Goal: Task Accomplishment & Management: Manage account settings

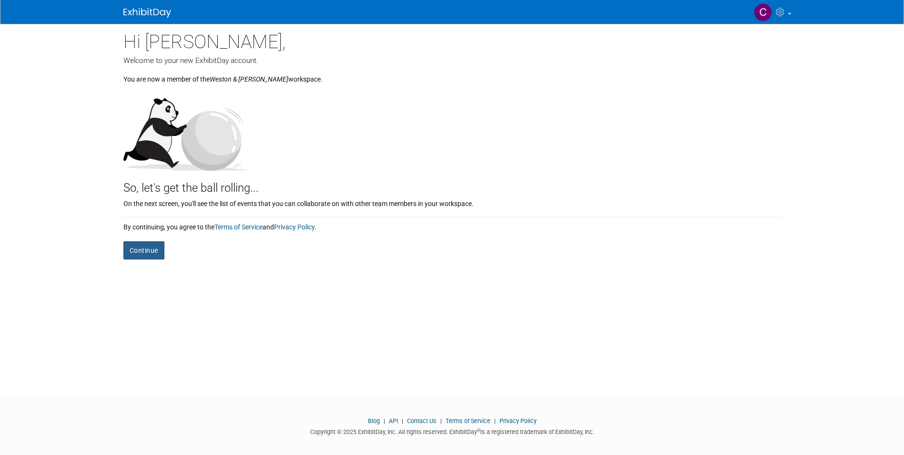
click at [138, 249] on button "Continue" at bounding box center [143, 250] width 41 height 18
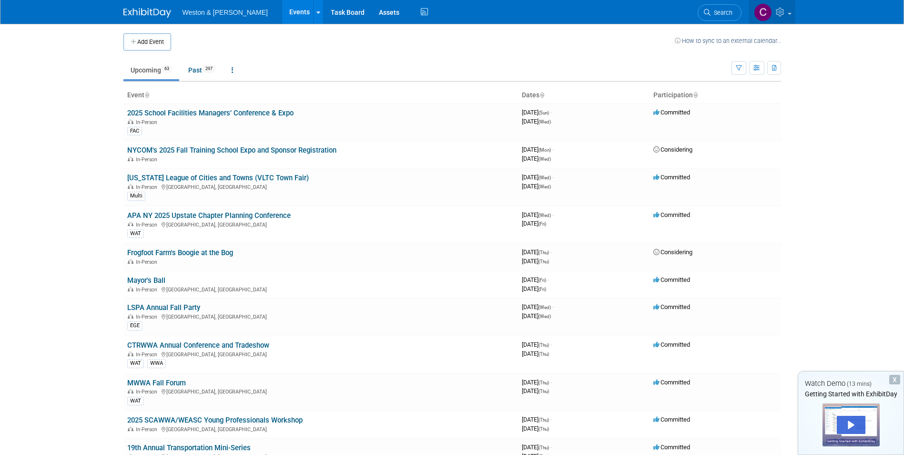
click at [782, 9] on icon at bounding box center [781, 12] width 11 height 9
click at [783, 11] on icon at bounding box center [781, 12] width 11 height 9
click at [779, 10] on icon at bounding box center [781, 12] width 11 height 9
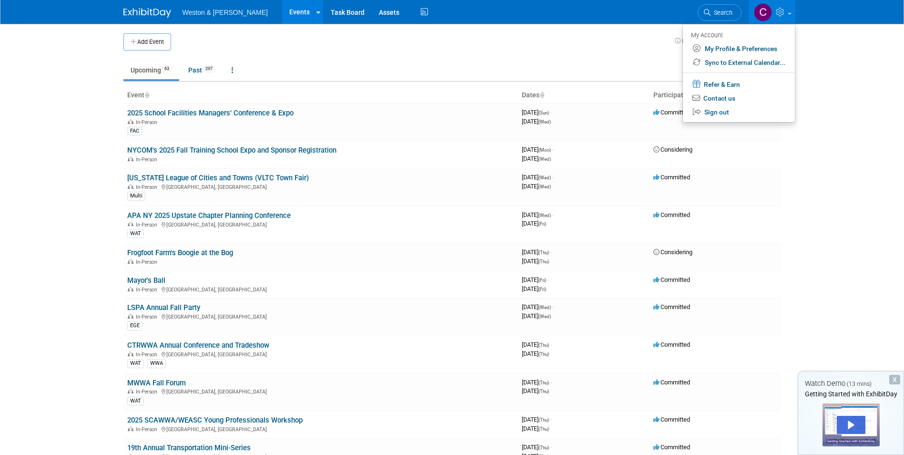
click at [210, 11] on span "Weston & [PERSON_NAME]" at bounding box center [225, 13] width 85 height 8
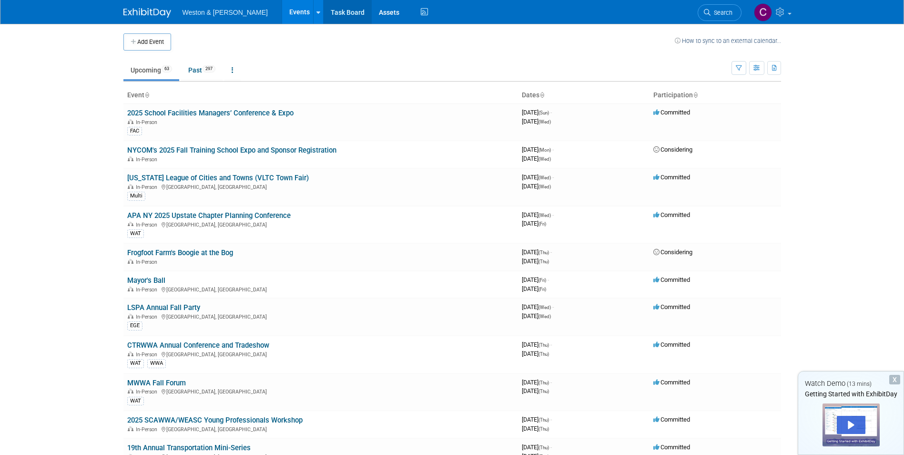
click at [332, 9] on link "Task Board" at bounding box center [348, 12] width 48 height 24
click at [786, 9] on icon at bounding box center [781, 12] width 11 height 9
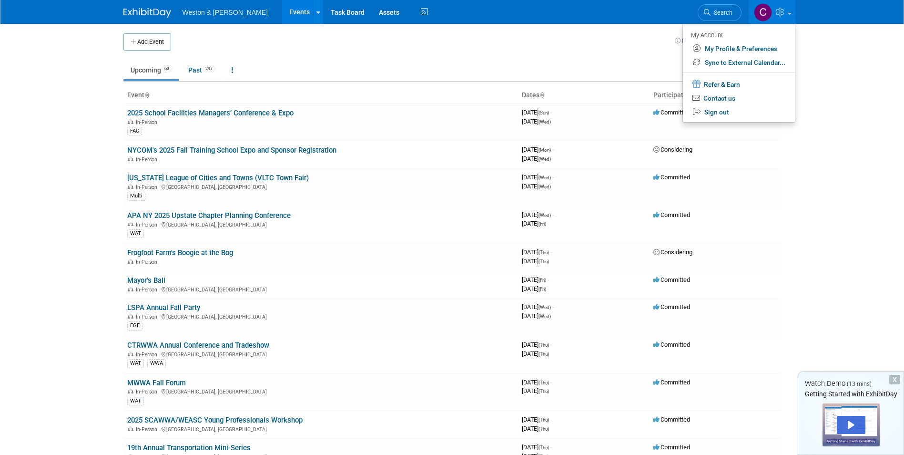
click at [786, 9] on icon at bounding box center [781, 12] width 11 height 9
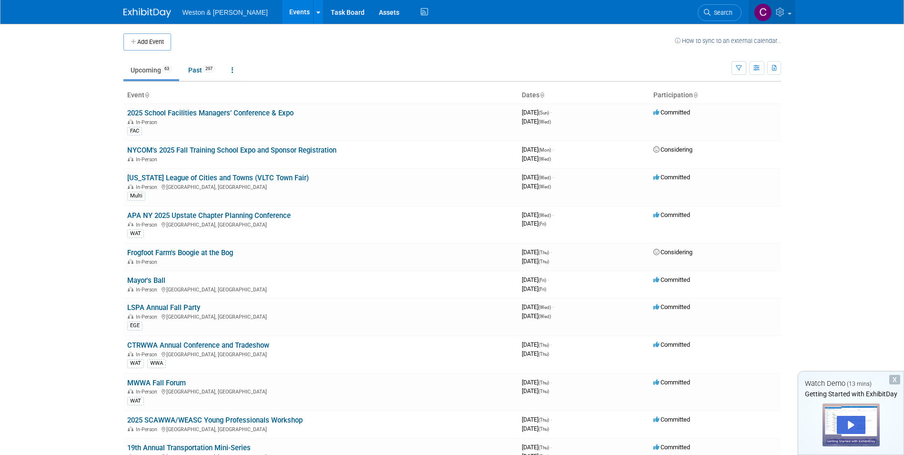
click at [788, 13] on span at bounding box center [790, 14] width 4 height 2
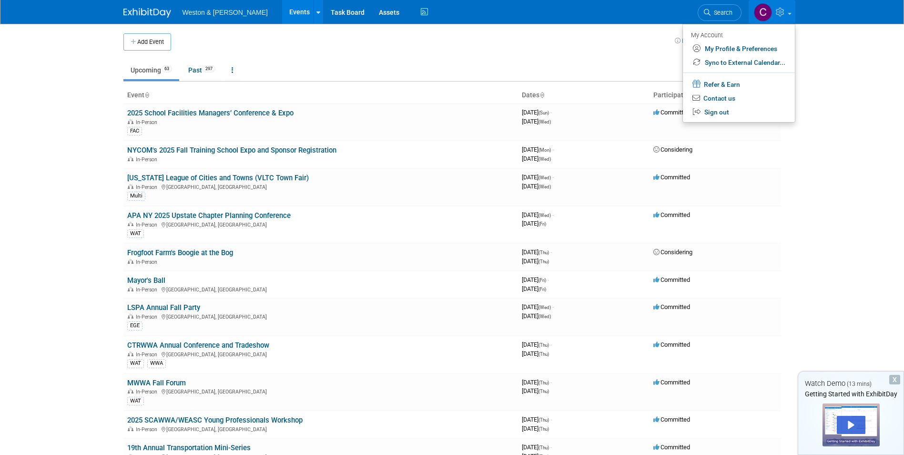
click at [850, 216] on body "Weston & [PERSON_NAME] Events Add Event Bulk Upload Events Shareable Event Boar…" at bounding box center [452, 227] width 904 height 455
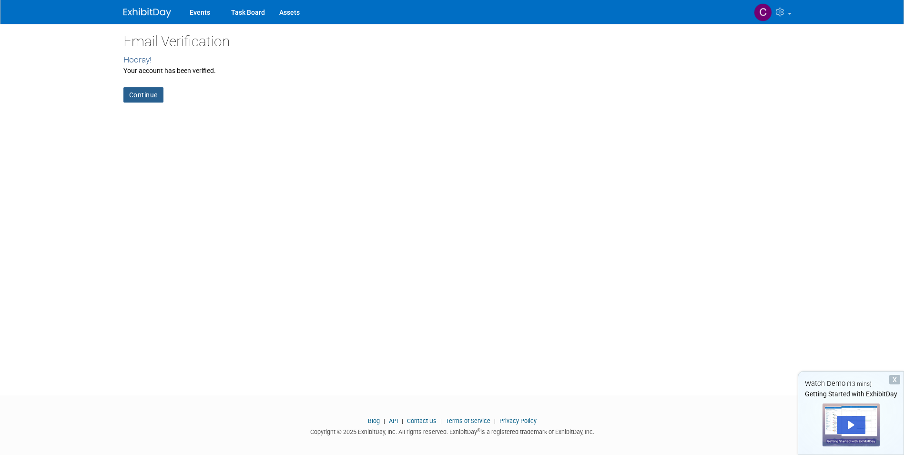
click at [144, 92] on link "Continue" at bounding box center [143, 94] width 40 height 15
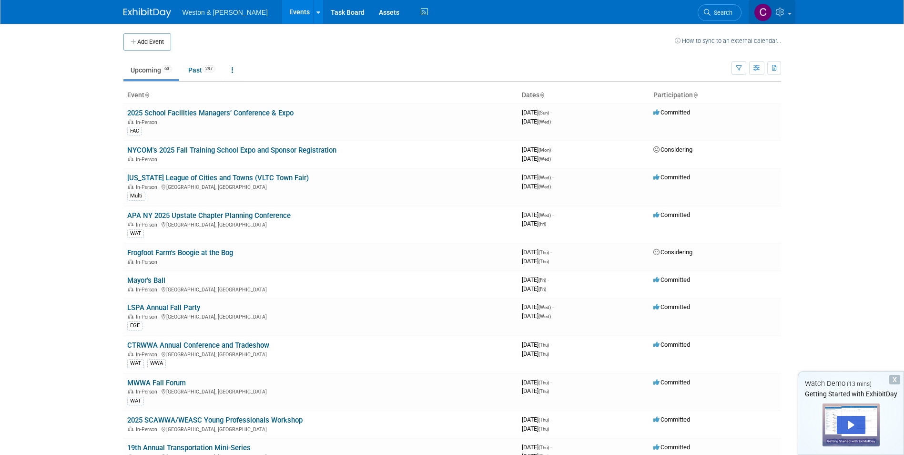
click at [788, 9] on link at bounding box center [772, 12] width 47 height 24
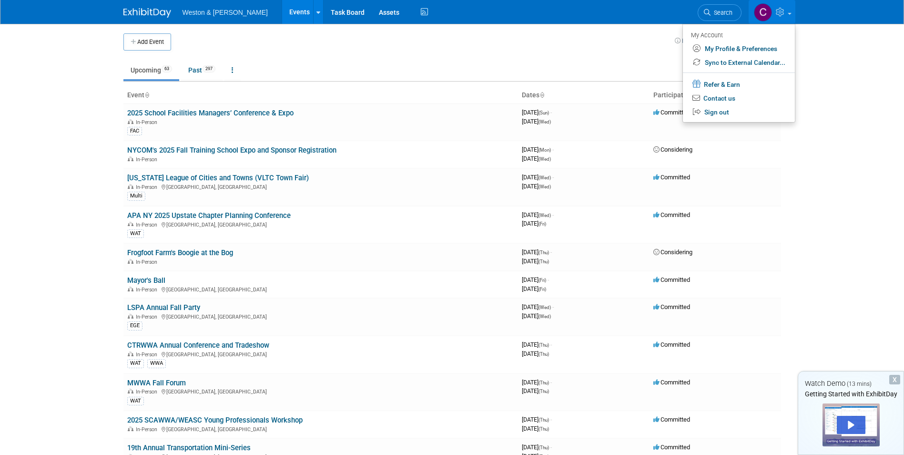
drag, startPoint x: 858, startPoint y: 94, endPoint x: 858, endPoint y: 89, distance: 5.2
click at [858, 92] on body "Weston & [PERSON_NAME] Events Add Event Bulk Upload Events Shareable Event Boar…" at bounding box center [452, 227] width 904 height 455
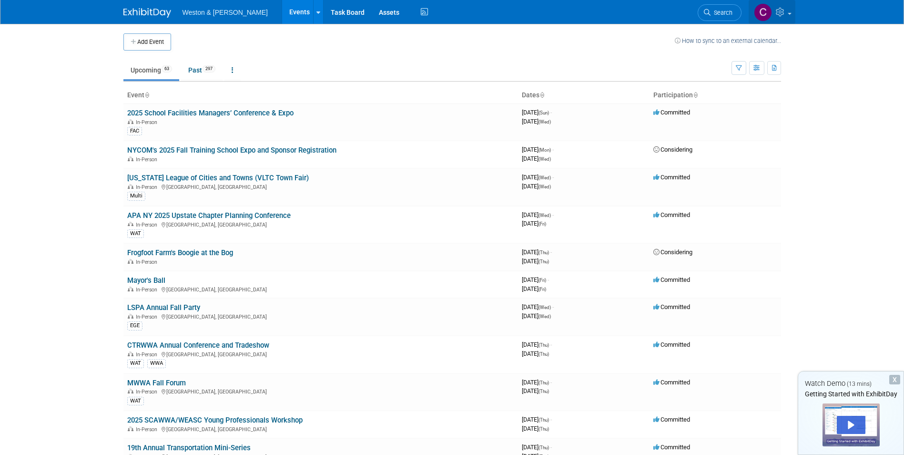
click at [790, 12] on link at bounding box center [772, 12] width 47 height 24
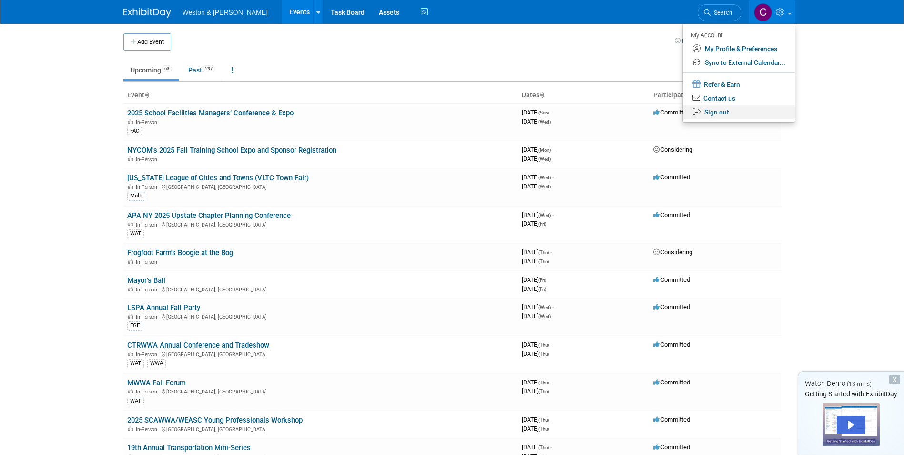
click at [732, 112] on link "Sign out" at bounding box center [739, 112] width 112 height 14
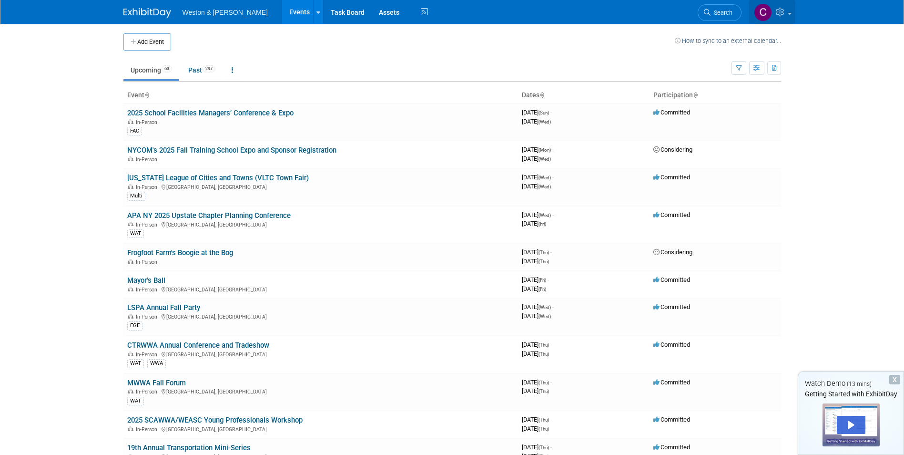
click at [764, 8] on img at bounding box center [763, 12] width 18 height 18
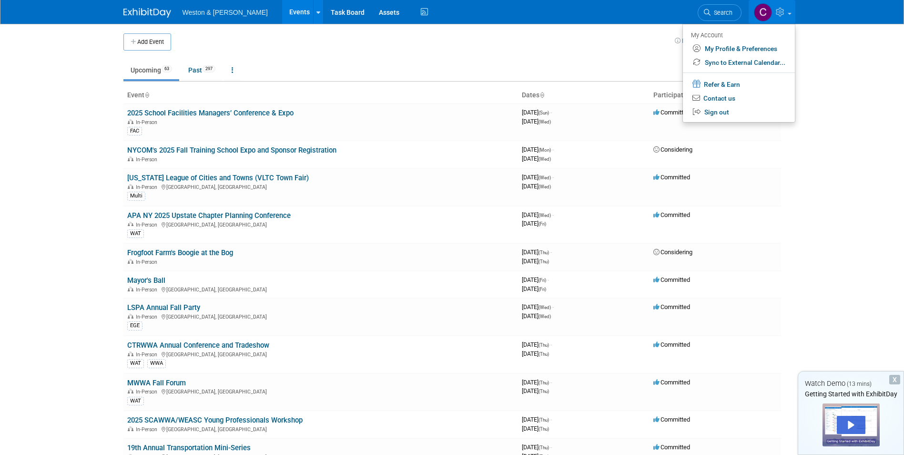
click at [832, 72] on body "Weston & Sampson Events Add Event Bulk Upload Events Shareable Event Boards Tas…" at bounding box center [452, 227] width 904 height 455
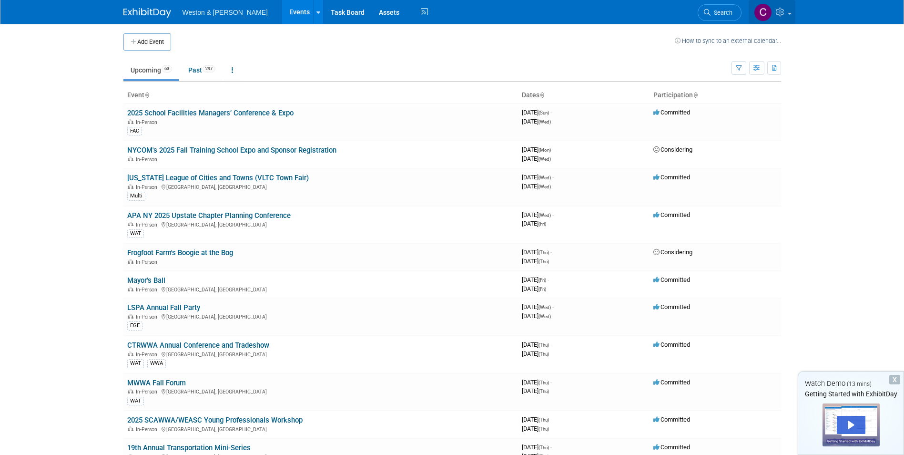
click at [786, 9] on icon at bounding box center [781, 12] width 11 height 9
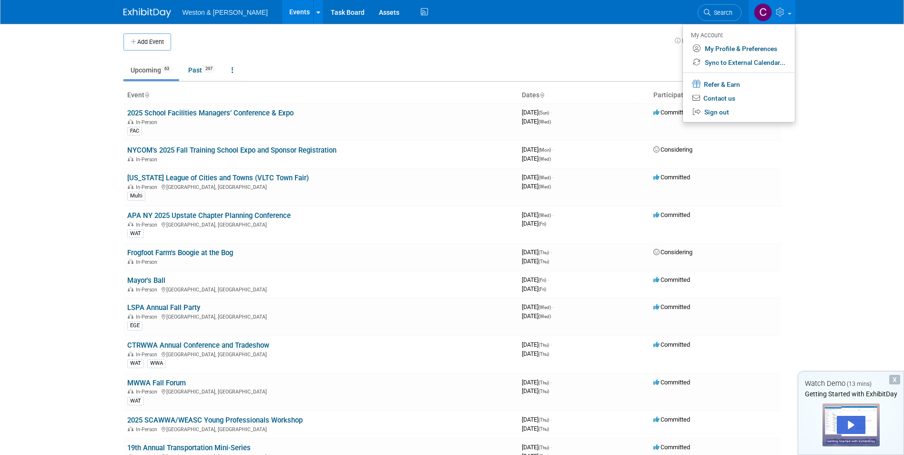
click at [786, 9] on icon at bounding box center [781, 12] width 11 height 9
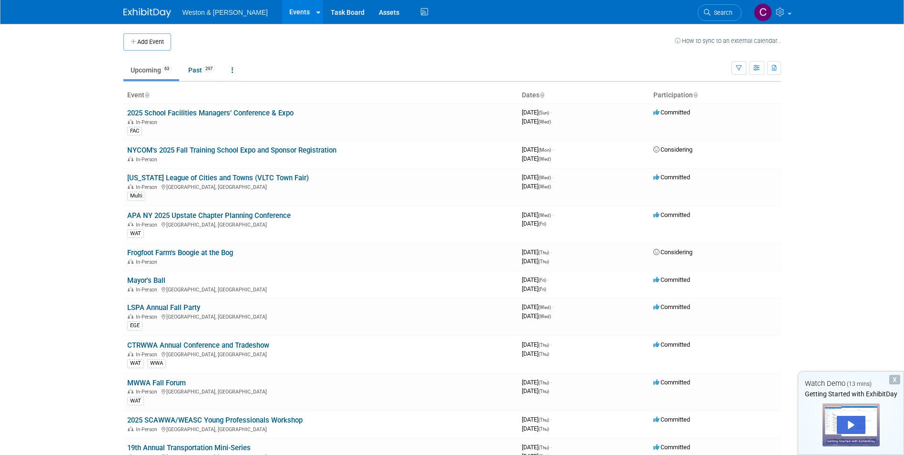
click at [152, 10] on img at bounding box center [147, 13] width 48 height 10
